Goal: Complete application form

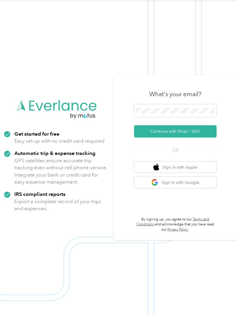
scroll to position [48, 0]
click at [193, 125] on button "Continue with Email / SSO" at bounding box center [175, 131] width 82 height 12
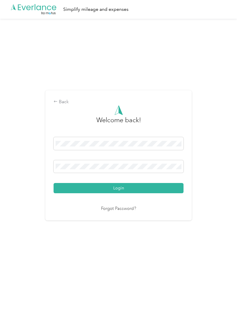
click at [139, 193] on button "Login" at bounding box center [118, 188] width 130 height 10
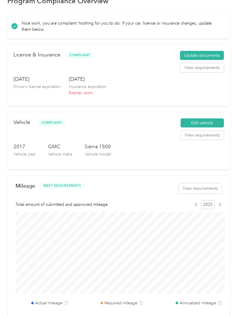
scroll to position [13, 0]
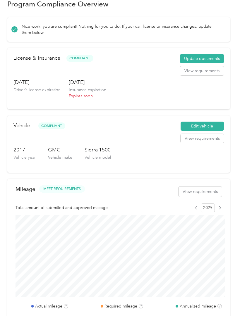
click at [212, 54] on button "Update documents" at bounding box center [202, 58] width 44 height 9
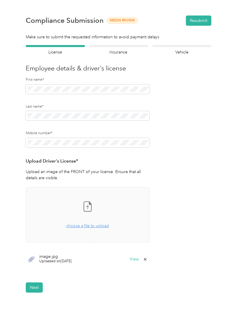
click at [96, 223] on span "choose a file to upload" at bounding box center [87, 225] width 43 height 5
copy div "visible. Take a photo or choose a photo from your library"
click at [119, 205] on div "Take a photo or choose a photo from your library Drag and drop your file here, …" at bounding box center [88, 214] width 114 height 45
click at [114, 200] on div "Take a photo or choose a photo from your library Drag and drop your file here, …" at bounding box center [88, 214] width 114 height 45
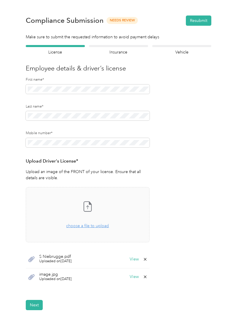
click at [37, 300] on button "Next" at bounding box center [34, 305] width 17 height 10
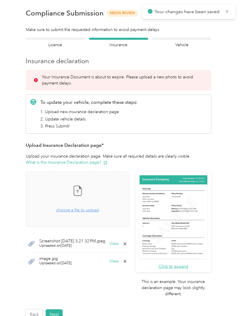
scroll to position [7, 0]
click at [56, 309] on button "Next" at bounding box center [54, 314] width 17 height 10
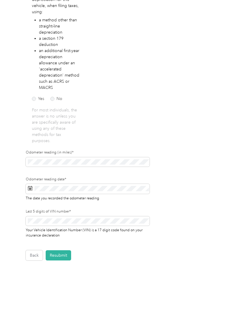
scroll to position [107, 0]
click at [64, 251] on button "Resubmit" at bounding box center [58, 255] width 25 height 10
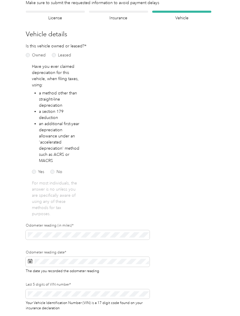
scroll to position [0, 0]
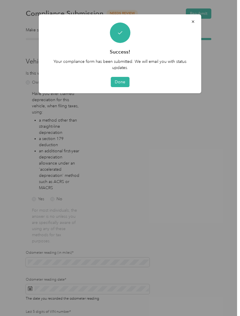
click at [123, 80] on button "Done" at bounding box center [119, 82] width 19 height 10
